Goal: Transaction & Acquisition: Book appointment/travel/reservation

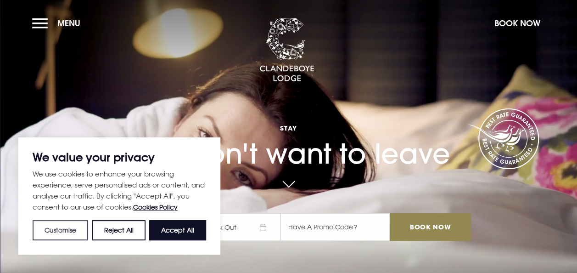
click at [68, 232] on button "Customise" at bounding box center [61, 230] width 56 height 20
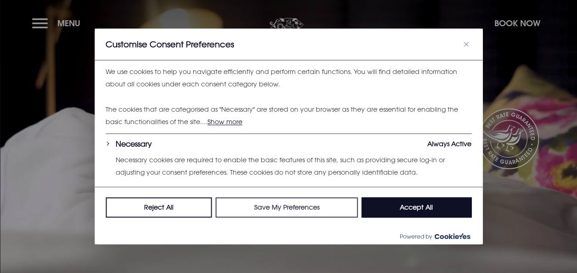
click at [260, 212] on button "Save My Preferences" at bounding box center [287, 207] width 142 height 20
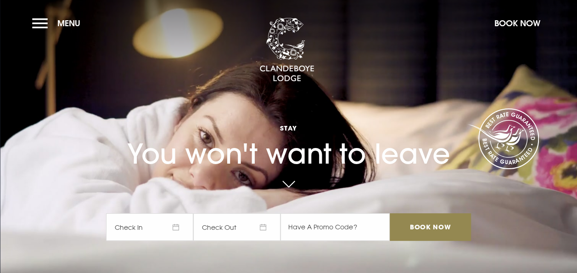
click at [150, 229] on span "Check In" at bounding box center [149, 227] width 87 height 28
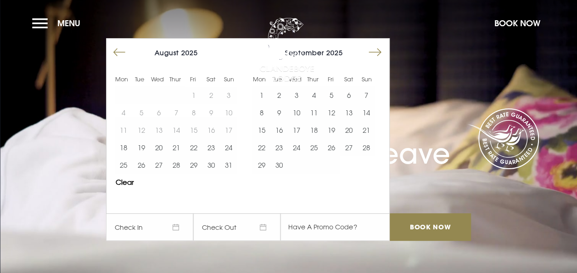
click at [384, 50] on button "Move forward to switch to the next month." at bounding box center [374, 52] width 17 height 17
click at [383, 50] on button "Move forward to switch to the next month." at bounding box center [374, 52] width 17 height 17
click at [349, 148] on button "22" at bounding box center [348, 147] width 17 height 17
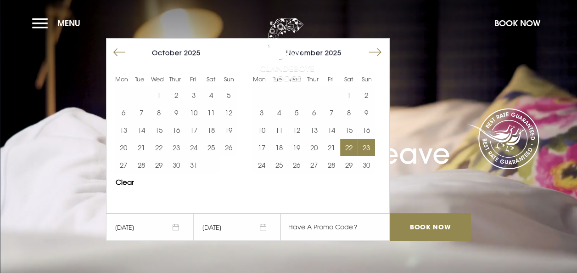
click at [372, 143] on button "23" at bounding box center [366, 147] width 17 height 17
click at [316, 228] on input "text" at bounding box center [335, 227] width 109 height 28
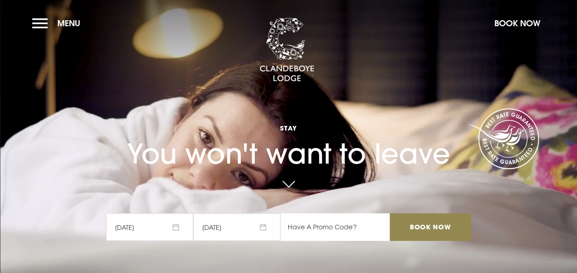
click at [320, 227] on input "text" at bounding box center [335, 227] width 109 height 28
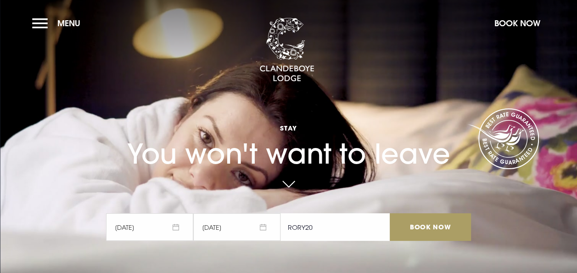
type input "RORY20"
click at [415, 224] on input "Book Now" at bounding box center [430, 227] width 81 height 28
